Goal: Transaction & Acquisition: Purchase product/service

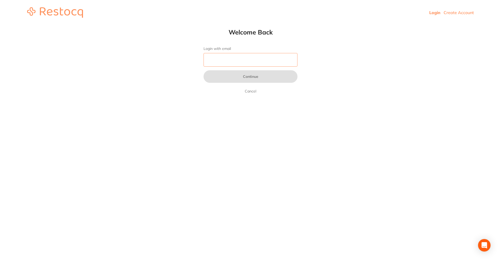
click at [260, 63] on input "Login with email" at bounding box center [251, 60] width 94 height 14
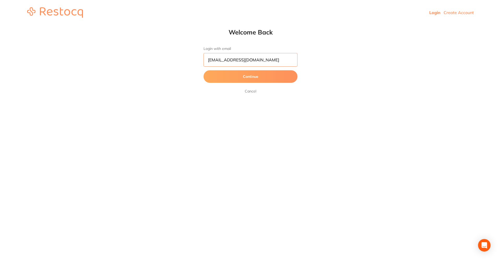
type input "afna@terrificminds.com"
click at [204, 70] on button "Continue" at bounding box center [251, 76] width 94 height 13
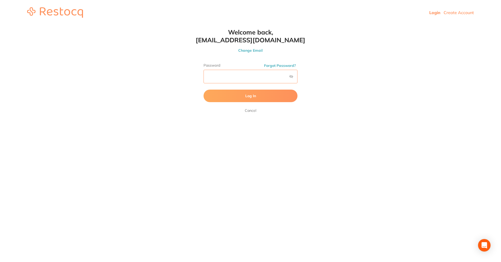
click at [204, 90] on button "Log In" at bounding box center [251, 96] width 94 height 13
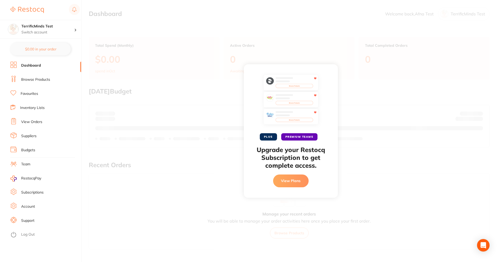
click at [300, 176] on button "View Plans" at bounding box center [290, 180] width 35 height 13
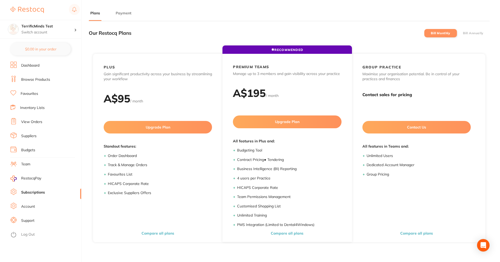
click at [46, 77] on li "Browse Products" at bounding box center [45, 80] width 71 height 8
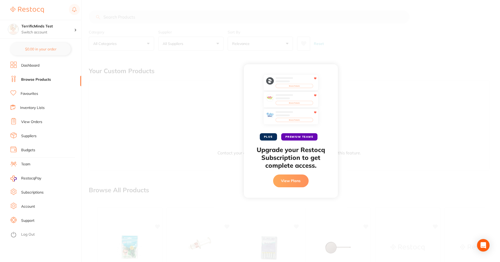
click at [292, 177] on button "View Plans" at bounding box center [290, 180] width 35 height 13
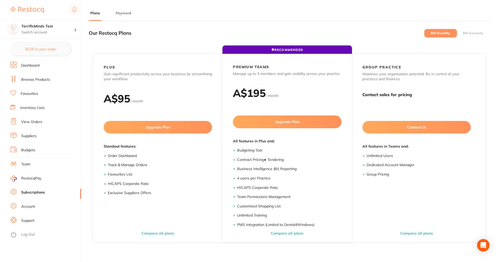
click at [38, 78] on link "Browse Products" at bounding box center [35, 79] width 29 height 5
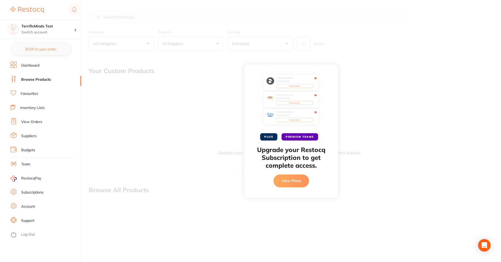
click at [283, 182] on button "View Plans" at bounding box center [290, 180] width 35 height 13
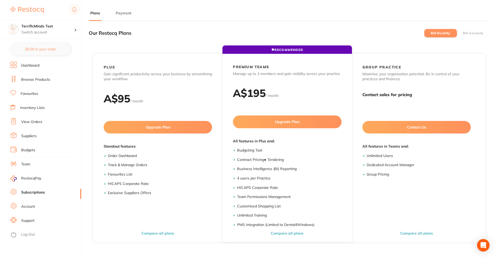
click at [44, 80] on link "Browse Products" at bounding box center [35, 79] width 29 height 5
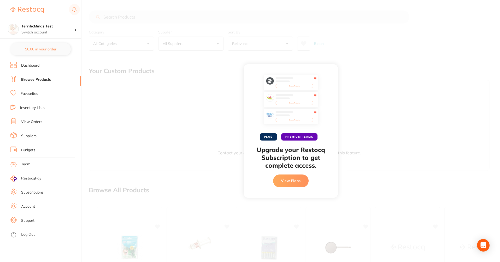
click at [46, 83] on li "Browse Products" at bounding box center [45, 80] width 71 height 8
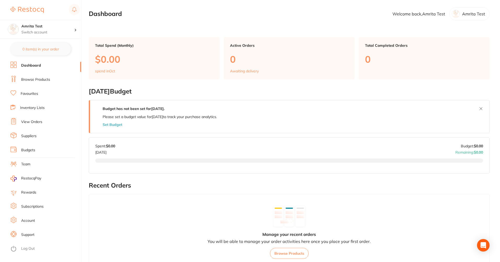
click at [45, 82] on link "Browse Products" at bounding box center [35, 79] width 29 height 5
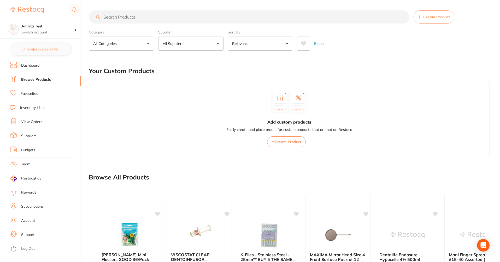
click at [227, 15] on input "search" at bounding box center [249, 16] width 320 height 13
paste input "Mediflex Flexi Powder Free Latex Gloves 100/Box - Large"
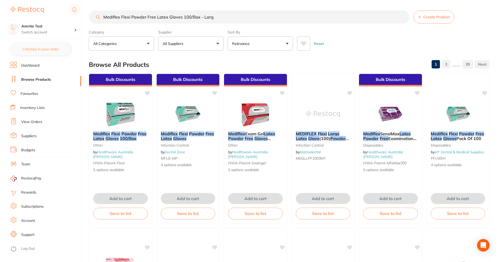
click at [235, 20] on input "Mediflex Flexi Powder Free Latex Gloves 100/Box - Larg" at bounding box center [249, 16] width 320 height 13
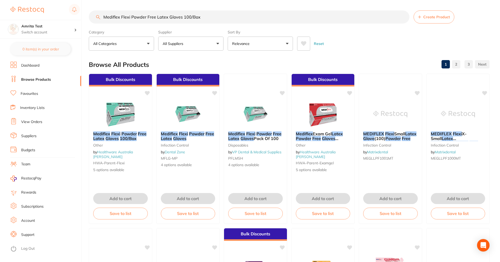
type input "Mediflex Flexi Powder Free Latex Gloves 100/Box"
click at [192, 115] on img at bounding box center [188, 113] width 34 height 26
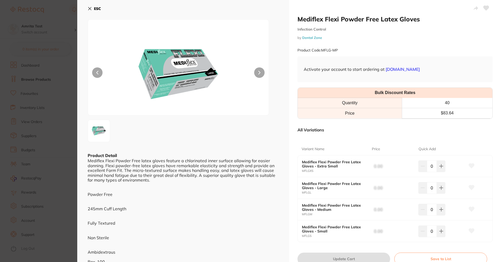
click at [76, 58] on section "Mediflex Flexi Powder Free Latex Gloves Infection Control by Dental Zone Produc…" at bounding box center [250, 131] width 501 height 262
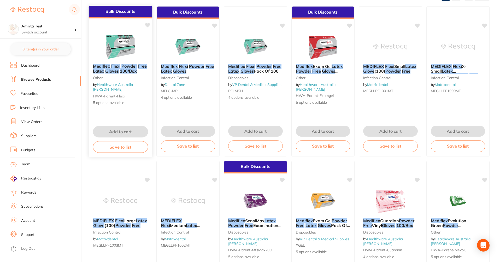
click at [120, 53] on img at bounding box center [120, 46] width 34 height 26
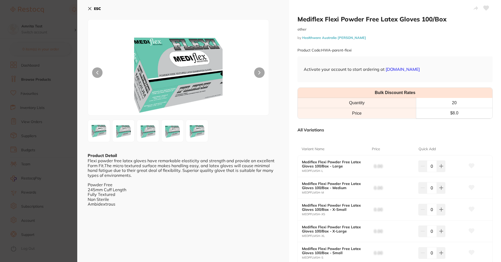
scroll to position [31, 0]
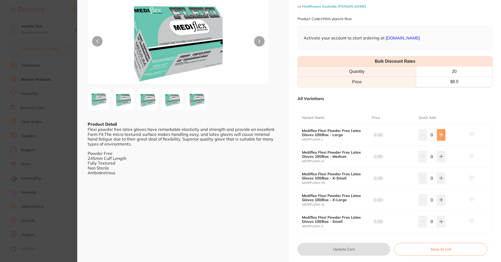
click at [444, 136] on button at bounding box center [441, 134] width 9 height 11
type input "1"
click at [374, 248] on button "Update Cart" at bounding box center [343, 249] width 93 height 13
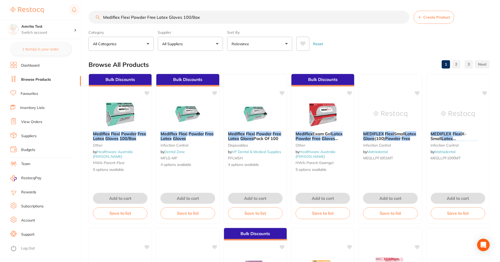
scroll to position [67, 0]
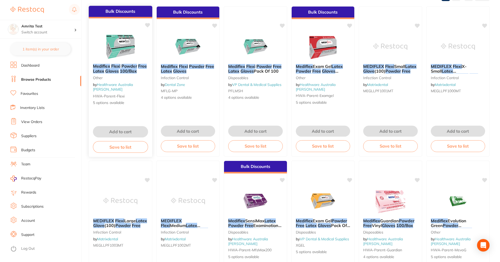
click at [129, 47] on img at bounding box center [120, 46] width 34 height 26
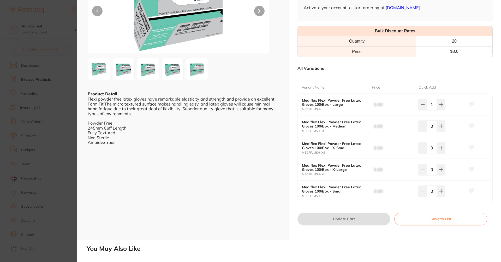
scroll to position [61, 0]
drag, startPoint x: 367, startPoint y: 117, endPoint x: 361, endPoint y: 59, distance: 57.4
click at [363, 111] on div "Mediflex Flexi Powder Free Latex Gloves 100/Box - Large MEDPFLMSH-L 0.00 1 Medi…" at bounding box center [394, 148] width 195 height 109
click at [396, 107] on span "0.00" at bounding box center [397, 105] width 47 height 10
drag, startPoint x: 382, startPoint y: 105, endPoint x: 370, endPoint y: 106, distance: 11.2
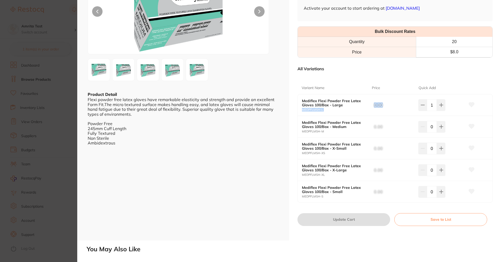
click at [370, 106] on div "Mediflex Flexi Powder Free Latex Gloves 100/Box - Large MEDPFLMSH-L 0.00 1" at bounding box center [395, 105] width 195 height 22
checkbox input "true"
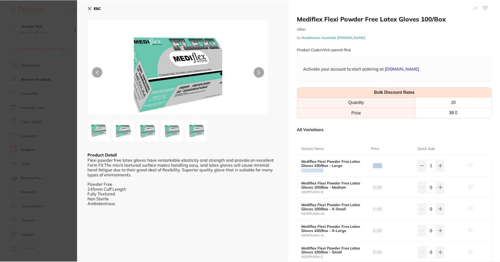
scroll to position [0, 0]
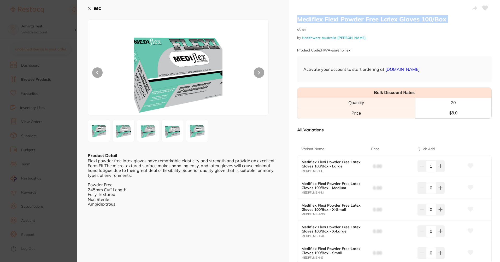
drag, startPoint x: 314, startPoint y: 21, endPoint x: 432, endPoint y: 11, distance: 117.9
click at [456, 24] on div "Mediflex Flexi Powder Free Latex Gloves 100/Box other by Healthware Australia […" at bounding box center [394, 35] width 195 height 41
copy h2 "Mediflex Flexi Powder Free Latex Gloves 100/Box"
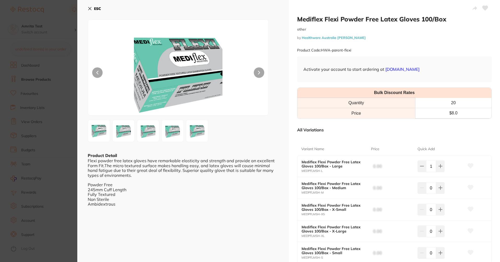
click at [389, 55] on div "Product Code: HWA-parent-flexi" at bounding box center [394, 50] width 195 height 13
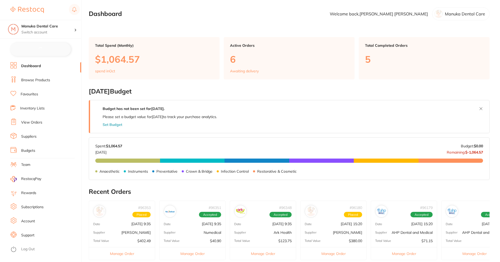
checkbox input "false"
click at [37, 77] on link "Browse Products" at bounding box center [35, 79] width 29 height 5
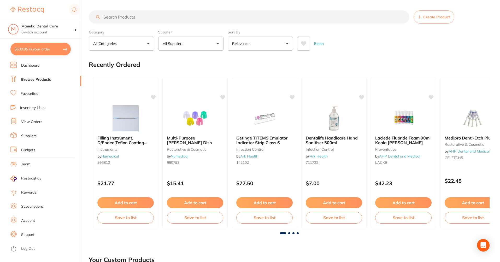
click at [213, 18] on input "search" at bounding box center [249, 16] width 320 height 13
click at [183, 16] on input "search" at bounding box center [249, 16] width 320 height 13
paste input "Mediflex Flexi Powder Free Latex Gloves 100/Box"
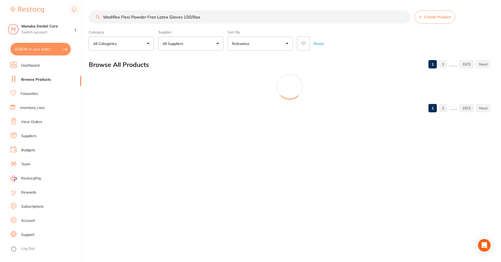
type input "Mediflex Flexi Powder Free Latex Gloves 100/Box"
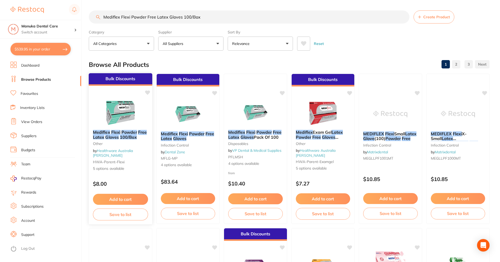
click at [133, 109] on img at bounding box center [120, 112] width 34 height 26
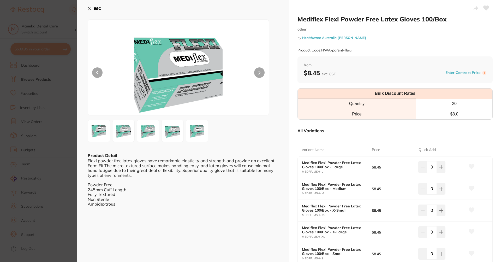
scroll to position [63, 0]
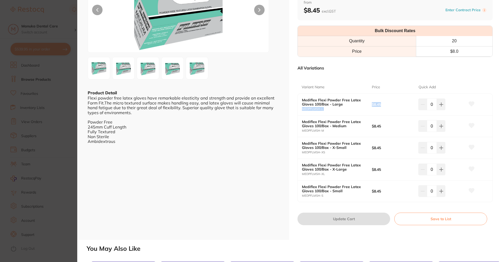
drag, startPoint x: 390, startPoint y: 110, endPoint x: 371, endPoint y: 103, distance: 19.8
click at [369, 104] on div "Mediflex Flexi Powder Free Latex Gloves 100/Box - Large MEDPFLMSH-L $8.45 0" at bounding box center [395, 105] width 195 height 22
drag, startPoint x: 448, startPoint y: 48, endPoint x: 458, endPoint y: 48, distance: 9.4
click at [458, 48] on td "$ 8.0" at bounding box center [454, 51] width 76 height 10
click at [348, 100] on b "Mediflex Flexi Powder Free Latex Gloves 100/Box - Large" at bounding box center [333, 102] width 63 height 8
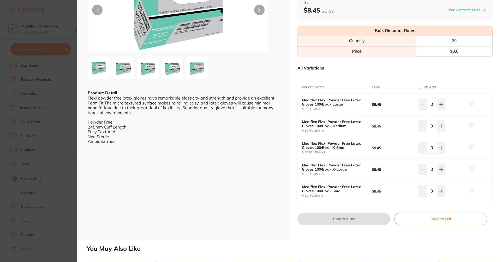
click at [345, 102] on b "Mediflex Flexi Powder Free Latex Gloves 100/Box - Large" at bounding box center [333, 102] width 63 height 8
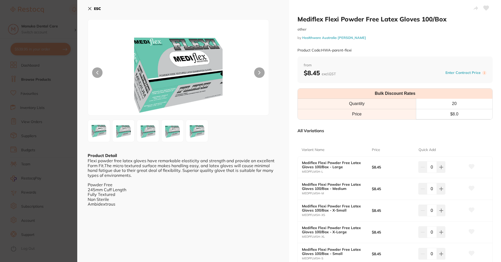
click at [90, 11] on button "ESC" at bounding box center [94, 8] width 13 height 9
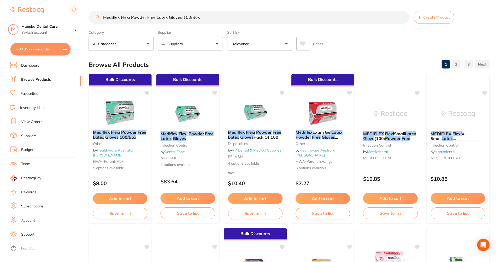
scroll to position [67, 0]
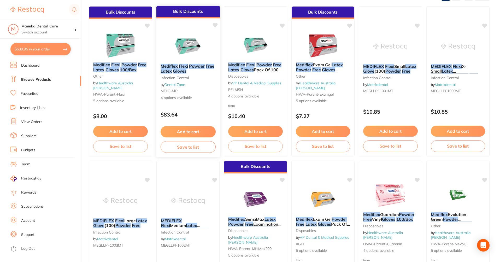
click at [212, 92] on small "MFLG-MP" at bounding box center [187, 91] width 55 height 4
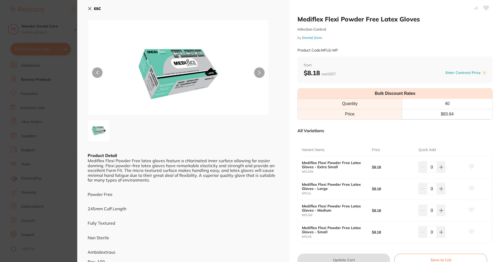
click at [89, 8] on icon at bounding box center [90, 9] width 4 height 4
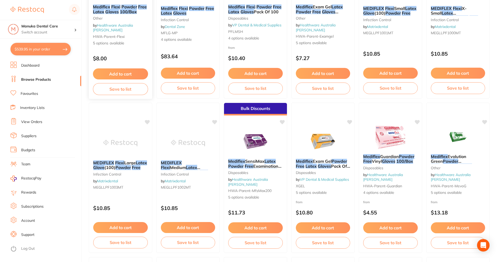
scroll to position [36, 0]
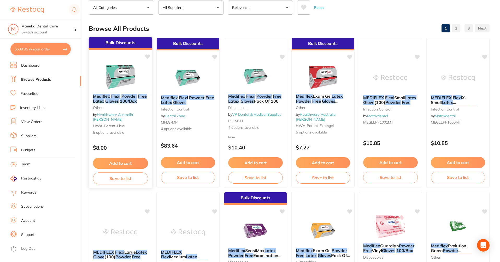
click at [140, 71] on div at bounding box center [120, 76] width 63 height 26
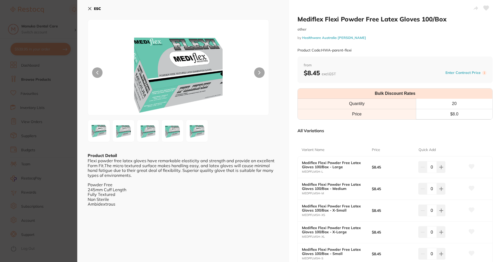
click at [94, 7] on b "ESC" at bounding box center [97, 8] width 7 height 5
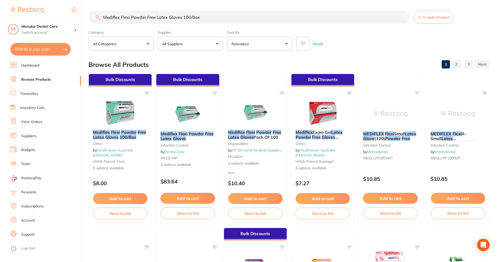
scroll to position [36, 0]
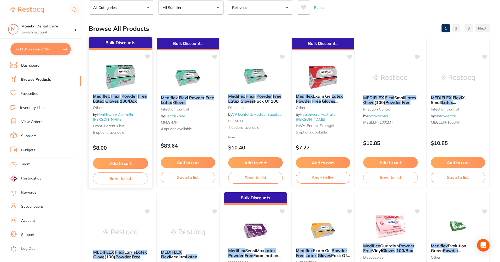
click at [124, 146] on p "$8.00" at bounding box center [120, 148] width 55 height 6
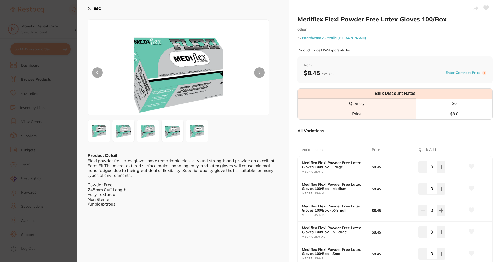
click at [89, 9] on icon at bounding box center [89, 8] width 3 height 3
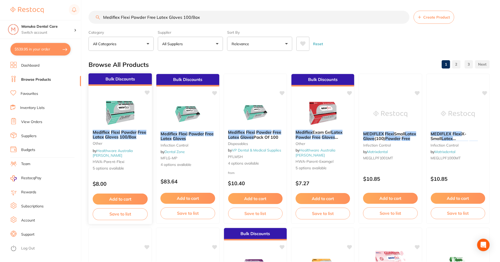
scroll to position [36, 0]
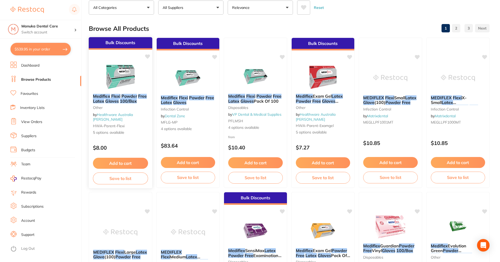
click at [132, 147] on p "$8.00" at bounding box center [120, 148] width 55 height 6
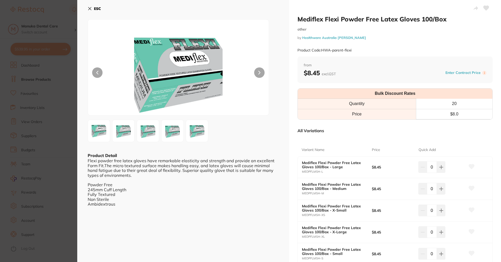
drag, startPoint x: 306, startPoint y: 79, endPoint x: 319, endPoint y: 78, distance: 12.3
click at [319, 78] on div "from $8.45 excl. GST Enter Contract Price i" at bounding box center [394, 69] width 195 height 27
click at [90, 7] on icon at bounding box center [90, 9] width 4 height 4
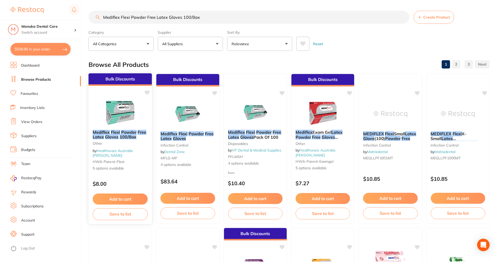
scroll to position [36, 0]
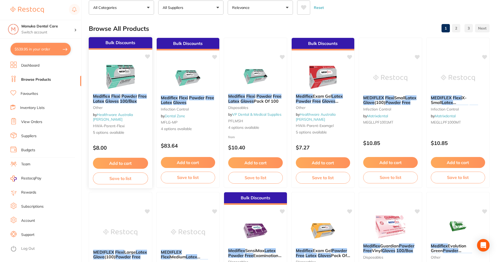
click at [117, 146] on p "$8.00" at bounding box center [120, 148] width 55 height 6
